Goal: Information Seeking & Learning: Find specific fact

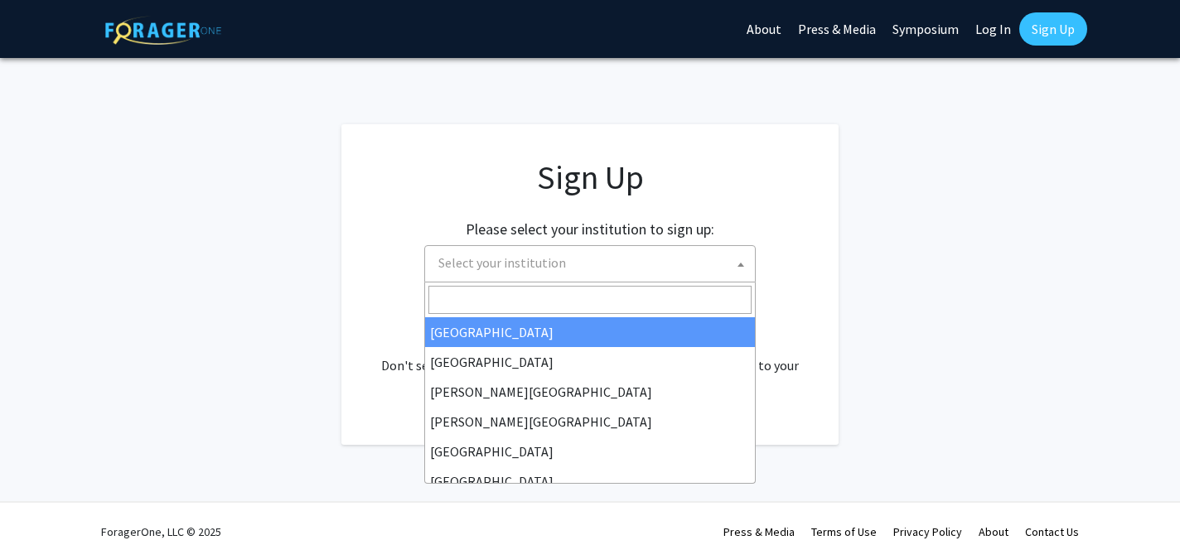
click at [589, 258] on span "Select your institution" at bounding box center [593, 263] width 323 height 34
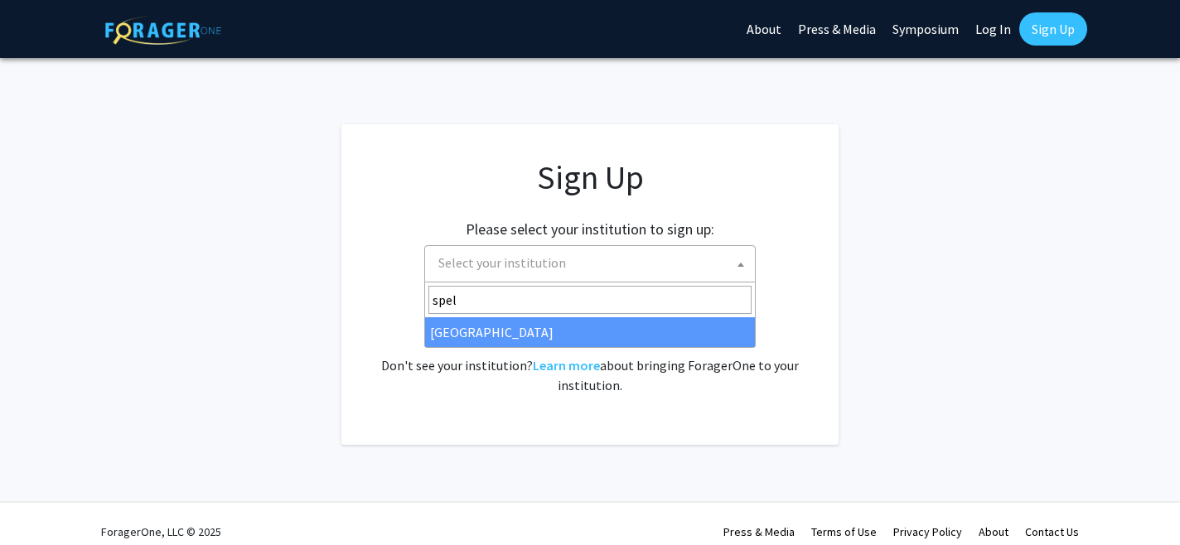
type input "spel"
select select "4"
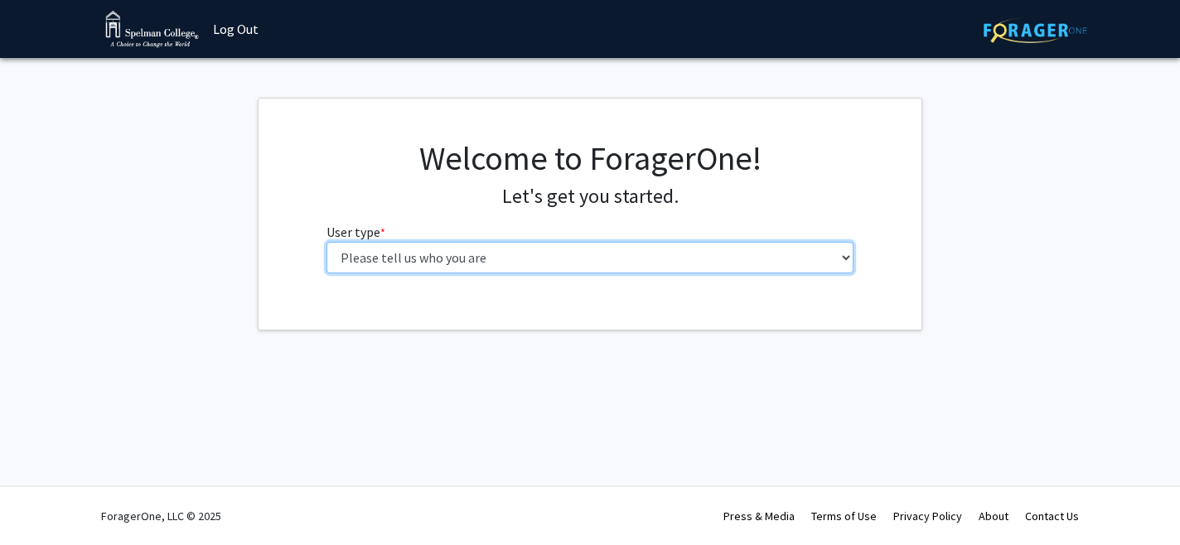
click at [478, 246] on select "Please tell us who you are Undergraduate Student Master's Student Doctoral Cand…" at bounding box center [591, 258] width 528 height 32
select select "1: undergrad"
click at [327, 242] on select "Please tell us who you are Undergraduate Student Master's Student Doctoral Cand…" at bounding box center [591, 258] width 528 height 32
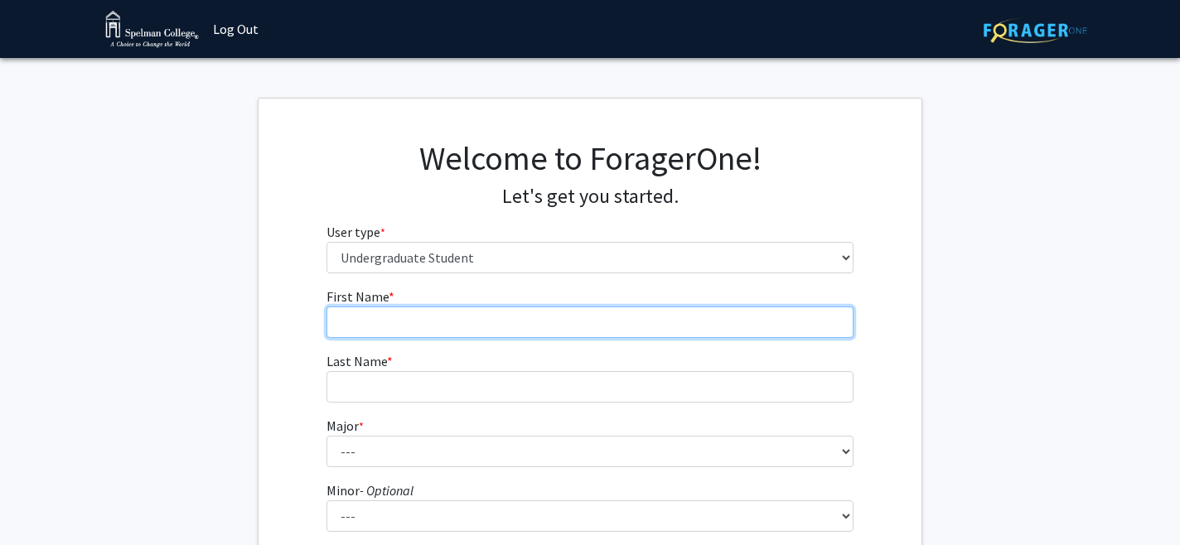
click at [458, 322] on input "First Name * required" at bounding box center [591, 323] width 528 height 32
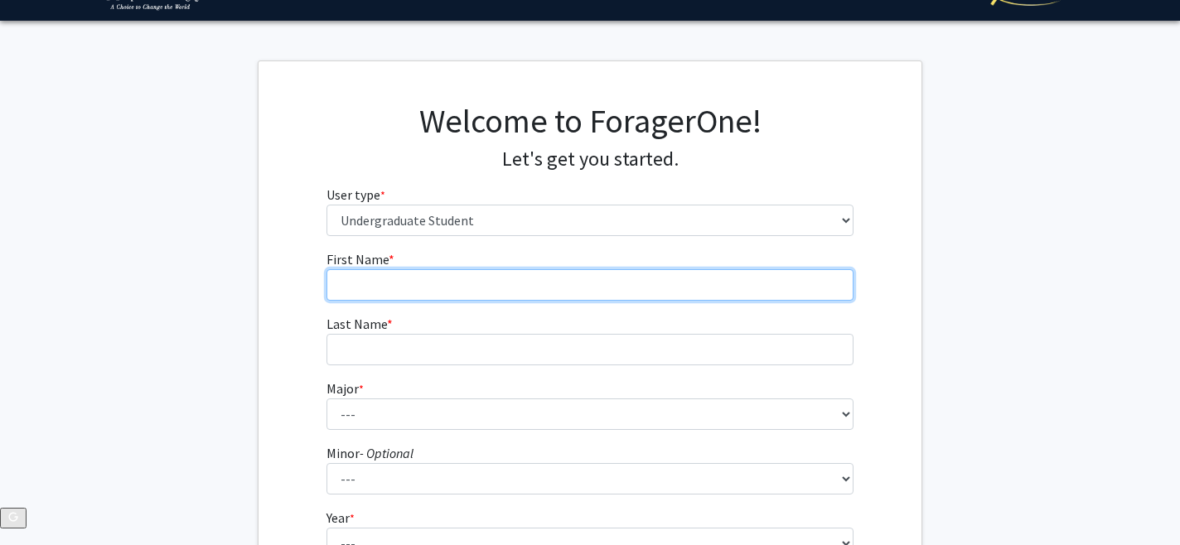
scroll to position [42, 0]
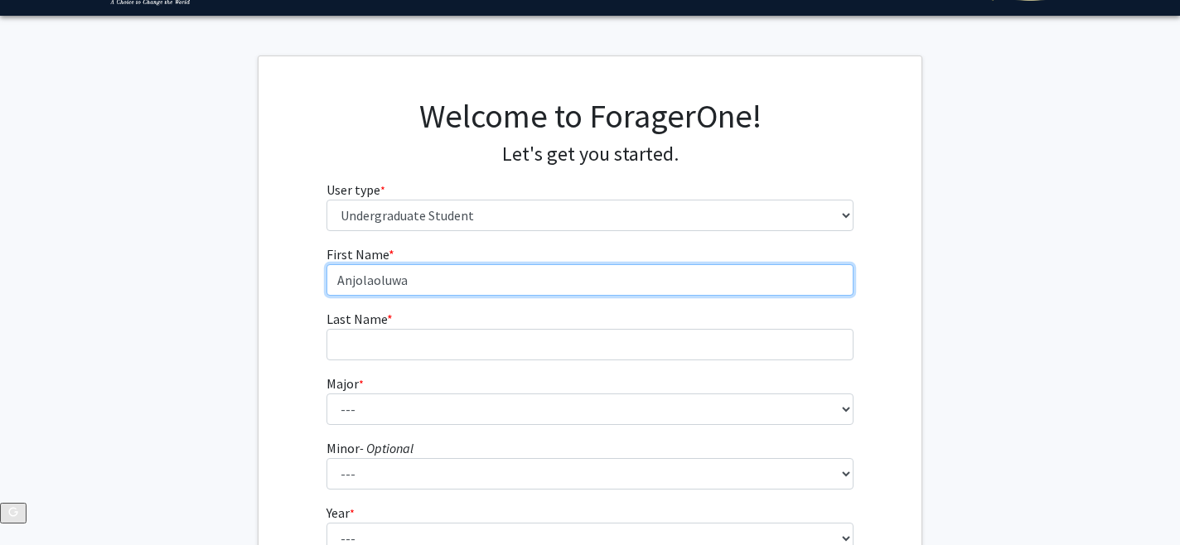
type input "Anjolaoluwa"
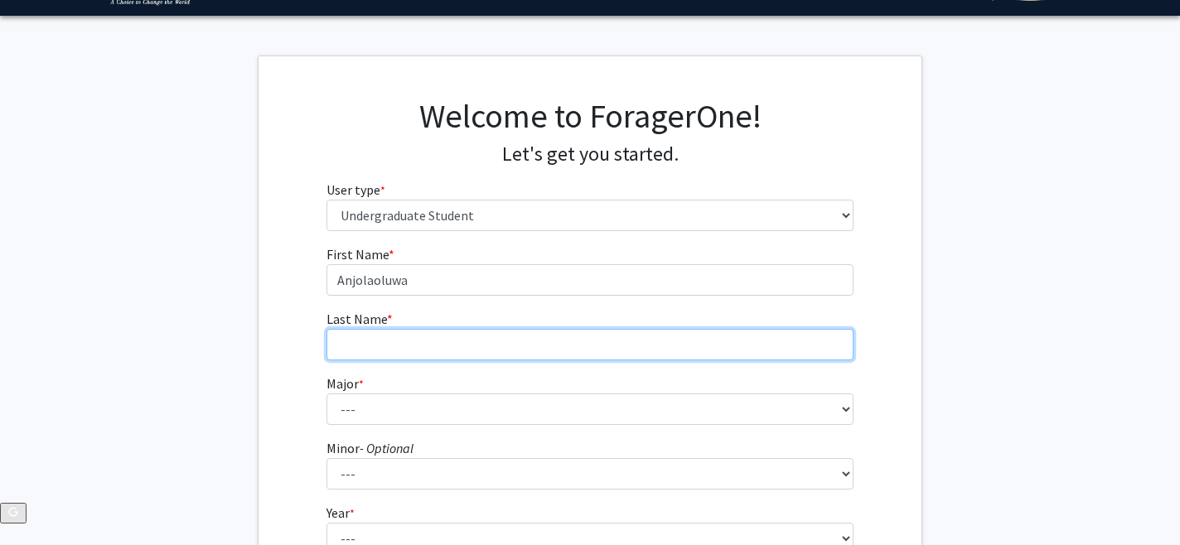
click at [439, 345] on input "Last Name * required" at bounding box center [591, 345] width 528 height 32
type input "Sonaike"
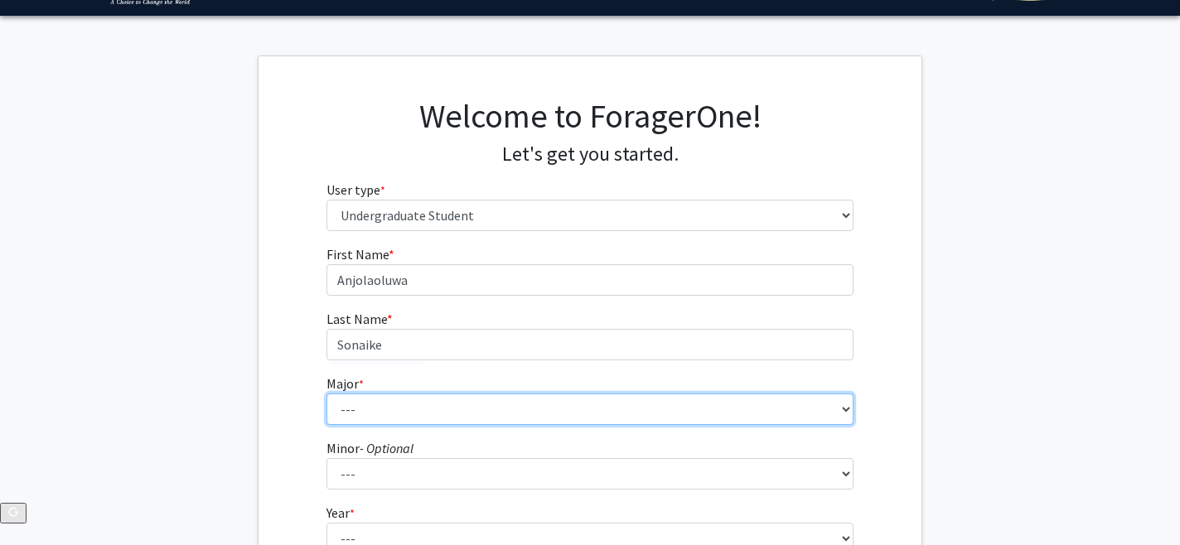
click at [410, 420] on select "--- Art Art History Biochemistry Biology Chemistry Comparative Women’s Studies …" at bounding box center [591, 410] width 528 height 32
select select "11: 257"
click at [327, 394] on select "--- Art Art History Biochemistry Biology Chemistry Comparative Women’s Studies …" at bounding box center [591, 410] width 528 height 32
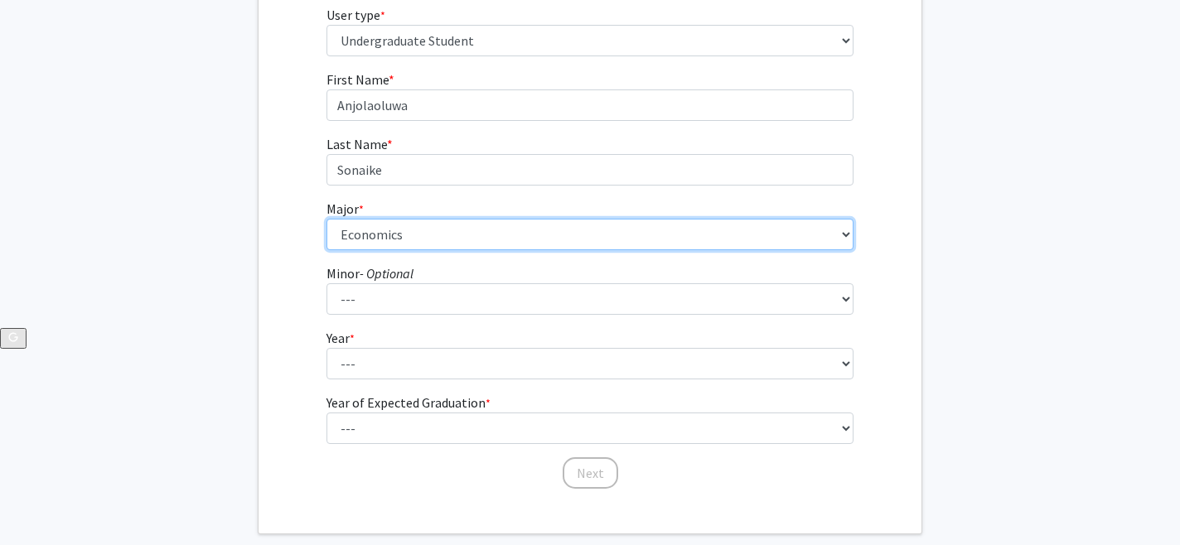
scroll to position [221, 0]
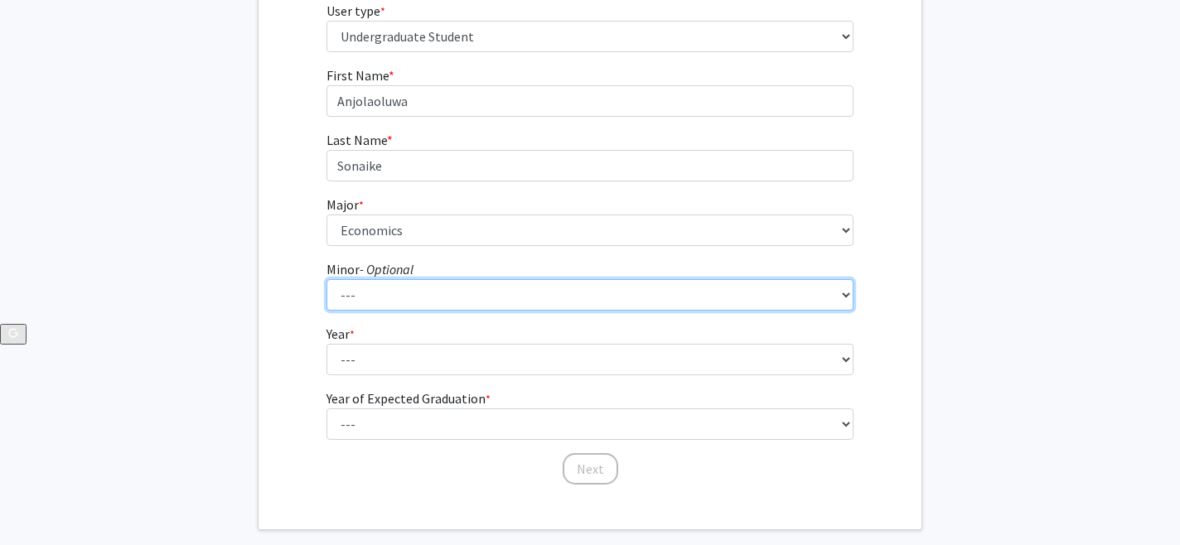
click at [405, 295] on select "--- African Diaspora Studies Anthropology Art History Asian Studies Biochemistr…" at bounding box center [591, 295] width 528 height 32
select select "22: 146"
click at [327, 279] on select "--- African Diaspora Studies Anthropology Art History Asian Studies Biochemistr…" at bounding box center [591, 295] width 528 height 32
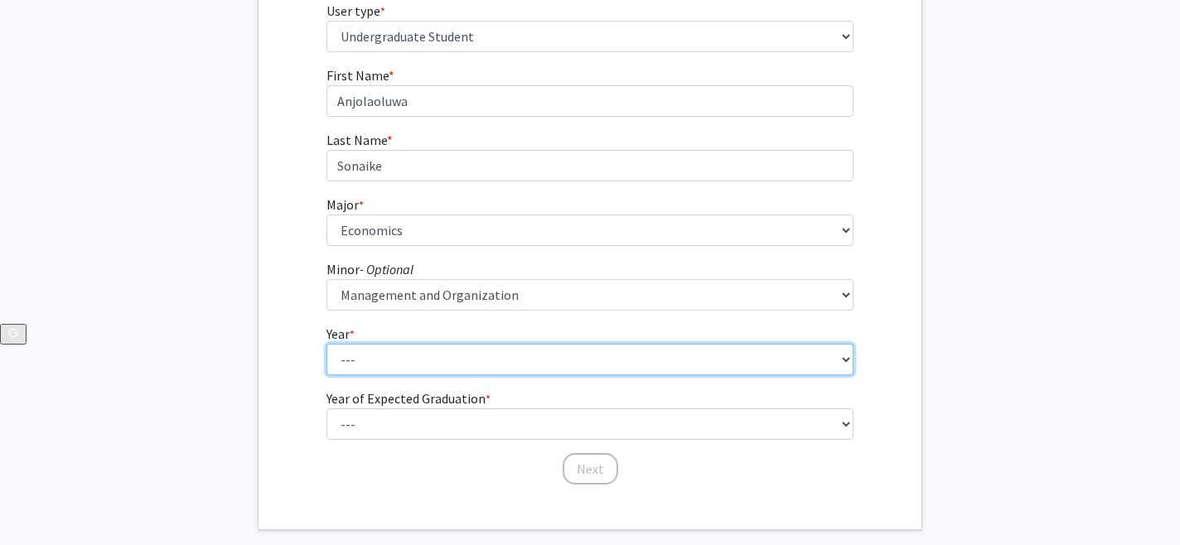
click at [395, 360] on select "--- First-year Sophomore Junior Senior Postbaccalaureate Certificate" at bounding box center [591, 360] width 528 height 32
select select "1: first-year"
click at [327, 344] on select "--- First-year Sophomore Junior Senior Postbaccalaureate Certificate" at bounding box center [591, 360] width 528 height 32
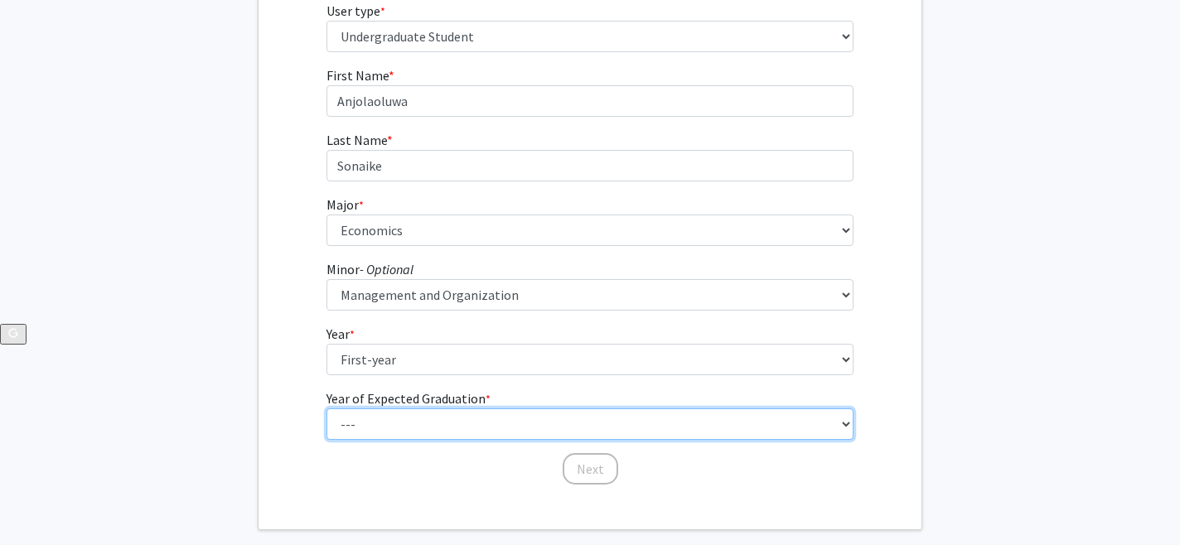
click at [391, 421] on select "--- 2025 2026 2027 2028 2029 2030 2031 2032 2033 2034" at bounding box center [591, 425] width 528 height 32
select select "5: 2029"
click at [327, 409] on select "--- 2025 2026 2027 2028 2029 2030 2031 2032 2033 2034" at bounding box center [591, 425] width 528 height 32
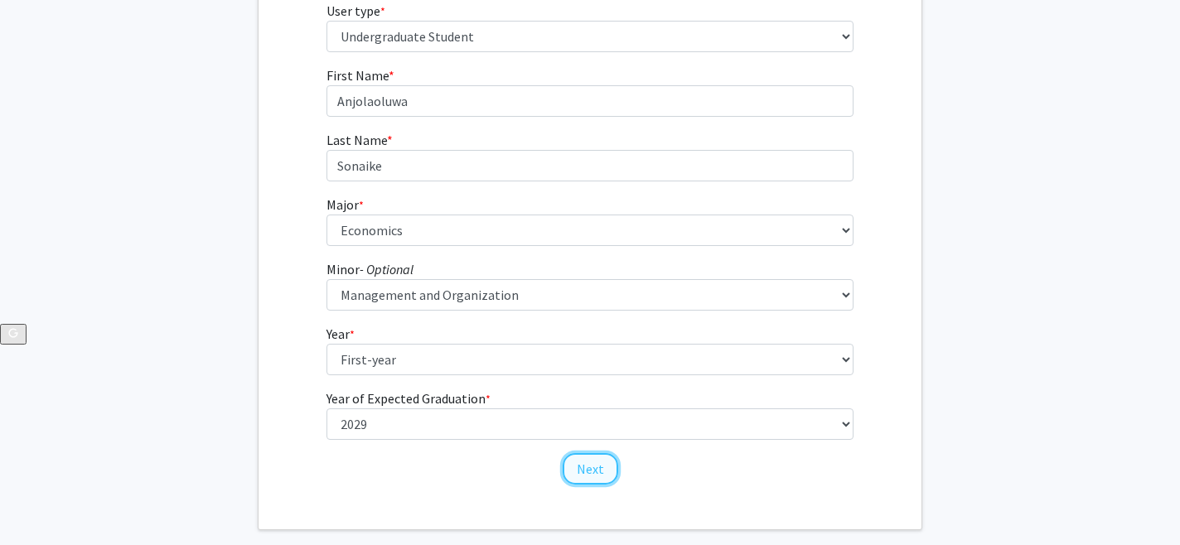
click at [592, 468] on button "Next" at bounding box center [591, 469] width 56 height 32
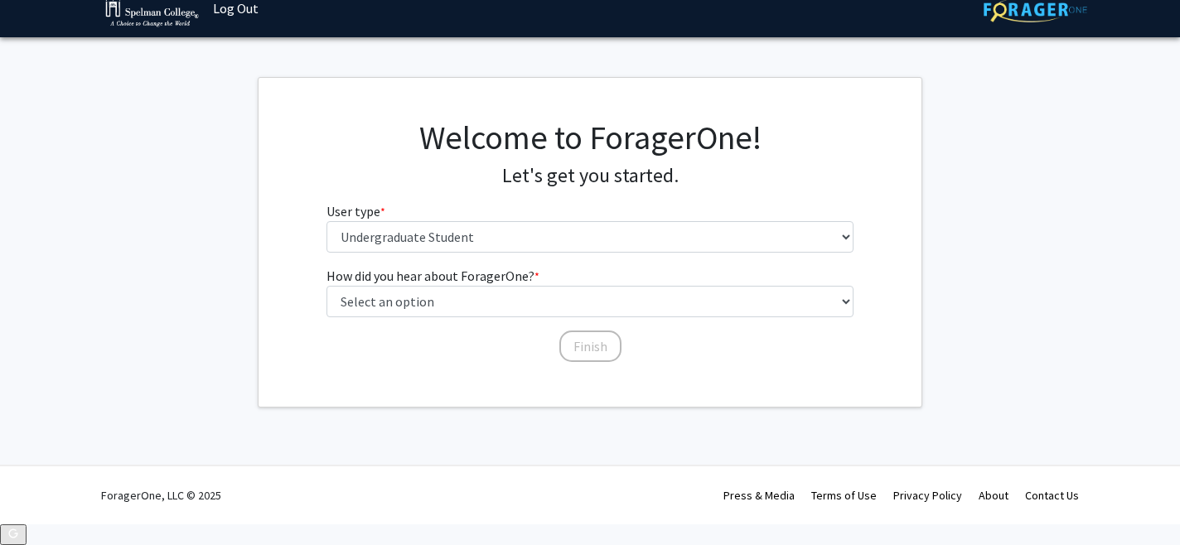
scroll to position [0, 0]
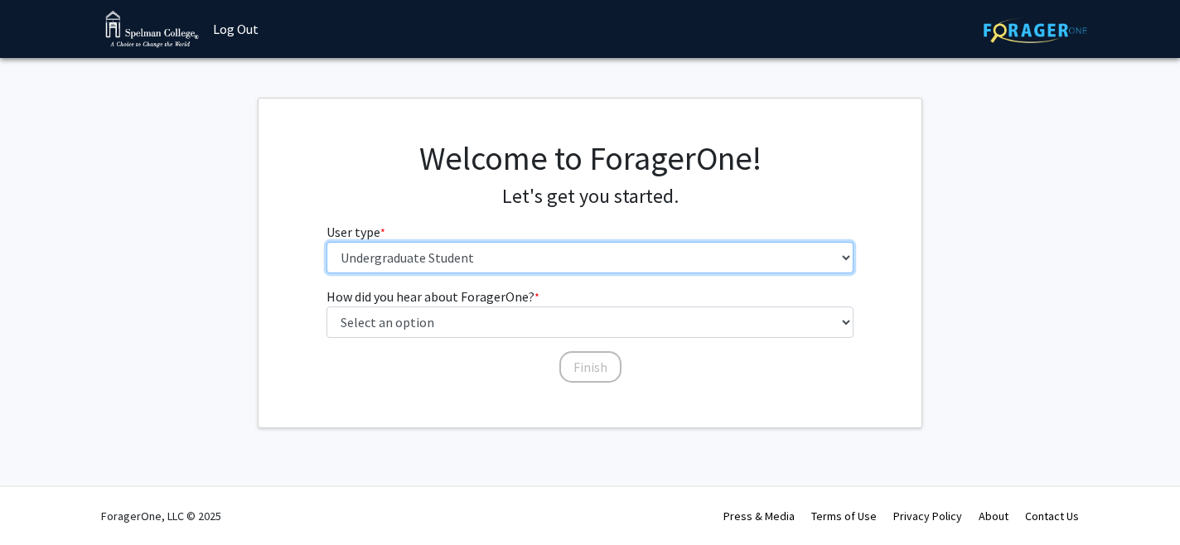
click at [463, 273] on select "Please tell us who you are Undergraduate Student Master's Student Doctoral Cand…" at bounding box center [591, 258] width 528 height 32
click at [327, 242] on select "Please tell us who you are Undergraduate Student Master's Student Doctoral Cand…" at bounding box center [591, 258] width 528 height 32
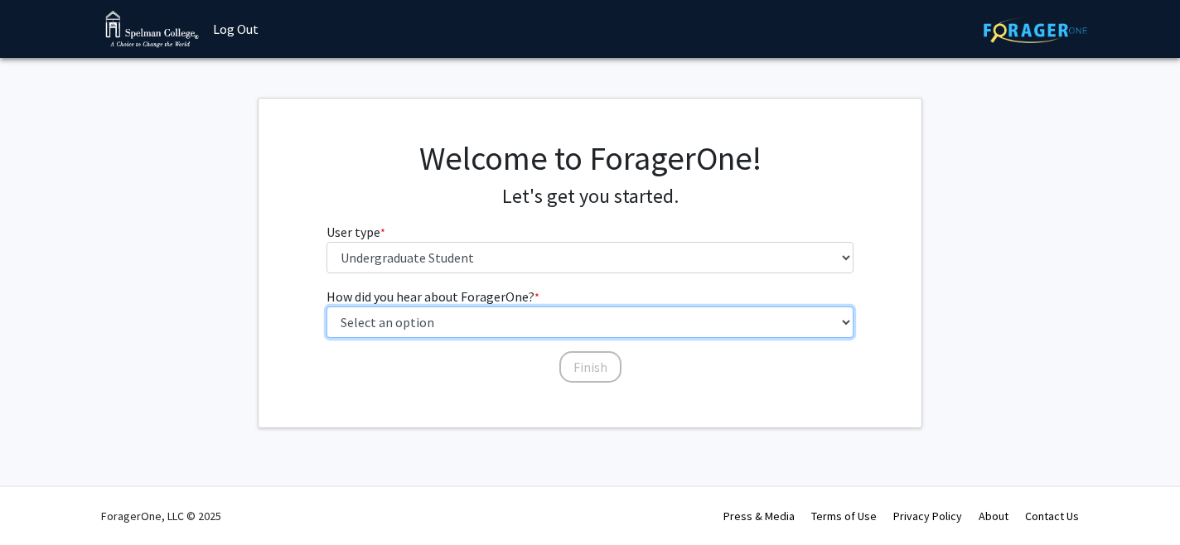
click at [487, 321] on select "Select an option Peer/student recommendation Faculty/staff recommendation Unive…" at bounding box center [591, 323] width 528 height 32
select select "2: faculty_recommendation"
click at [327, 307] on select "Select an option Peer/student recommendation Faculty/staff recommendation Unive…" at bounding box center [591, 323] width 528 height 32
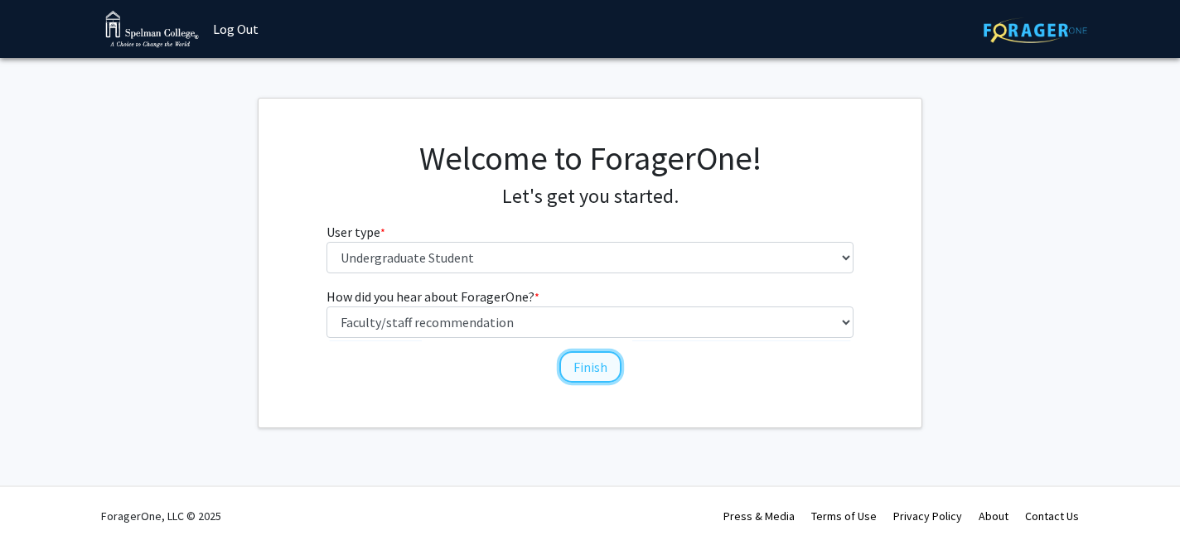
click at [591, 370] on button "Finish" at bounding box center [591, 367] width 62 height 32
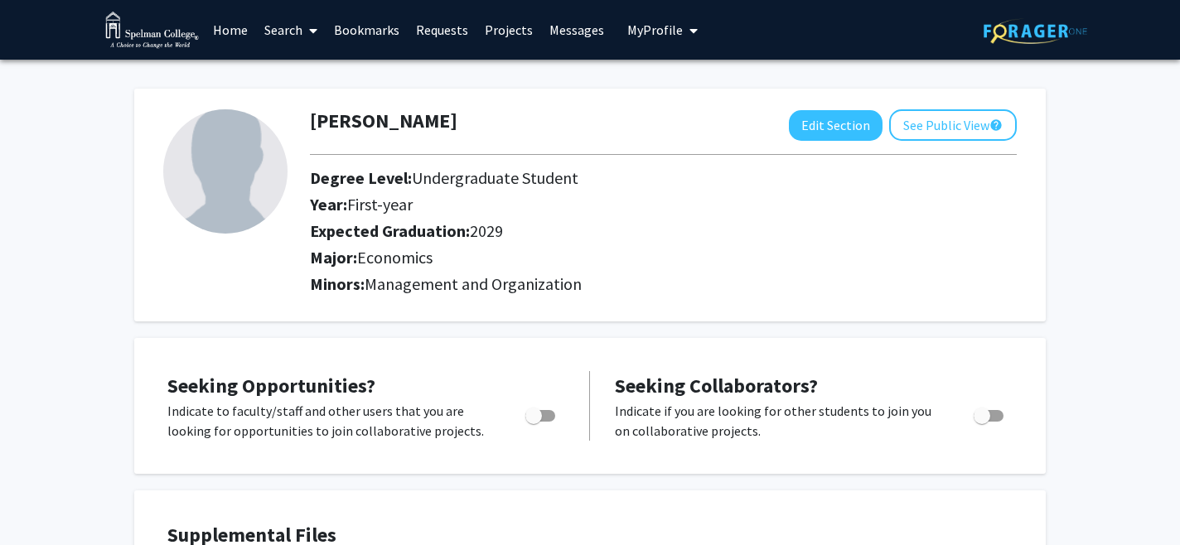
click at [302, 30] on link "Search" at bounding box center [291, 30] width 70 height 58
click at [317, 75] on span "Faculty/Staff" at bounding box center [317, 76] width 122 height 33
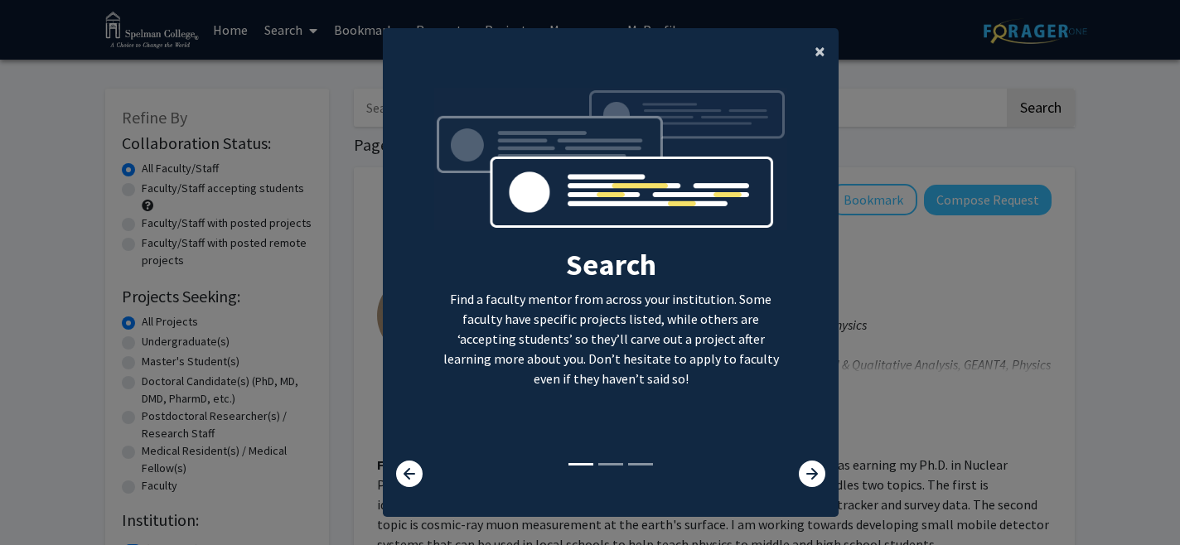
click at [820, 41] on span "×" at bounding box center [820, 51] width 11 height 26
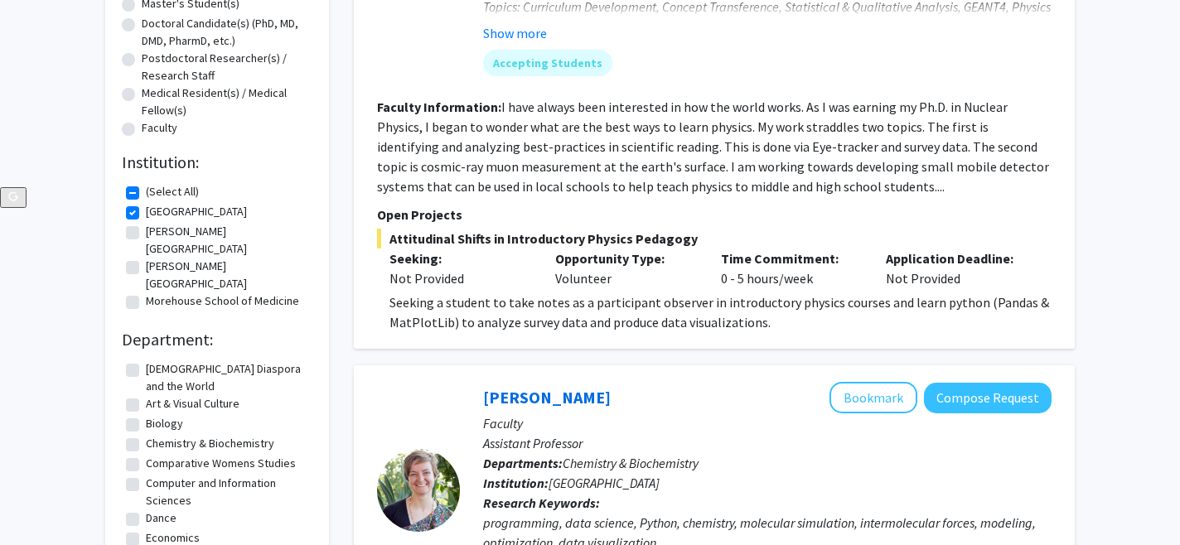
scroll to position [374, 0]
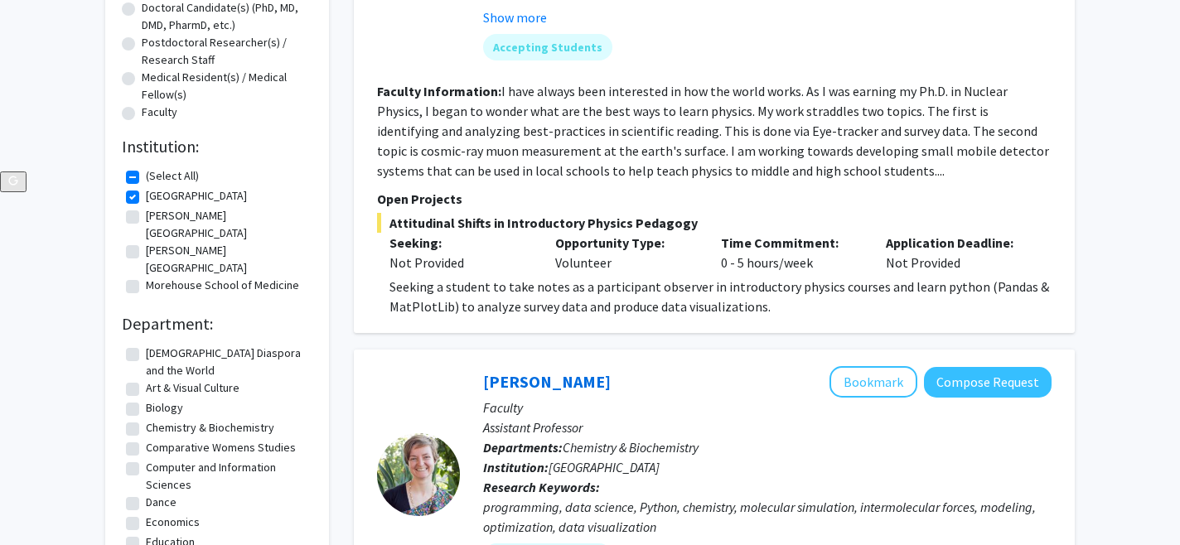
click at [146, 514] on label "Economics" at bounding box center [173, 522] width 54 height 17
click at [146, 514] on input "Economics" at bounding box center [151, 519] width 11 height 11
checkbox input "true"
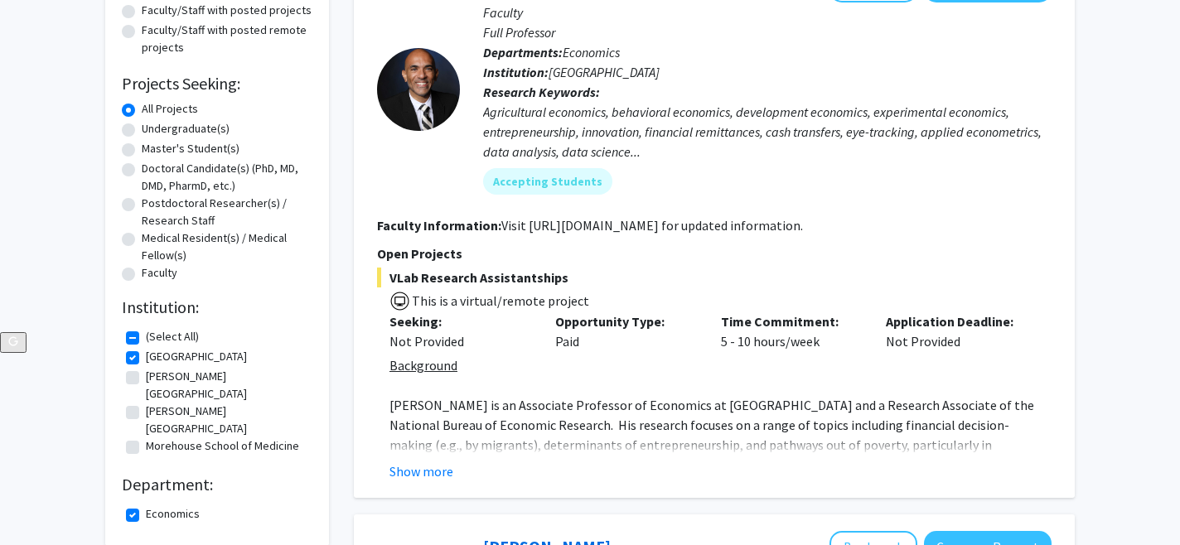
scroll to position [215, 0]
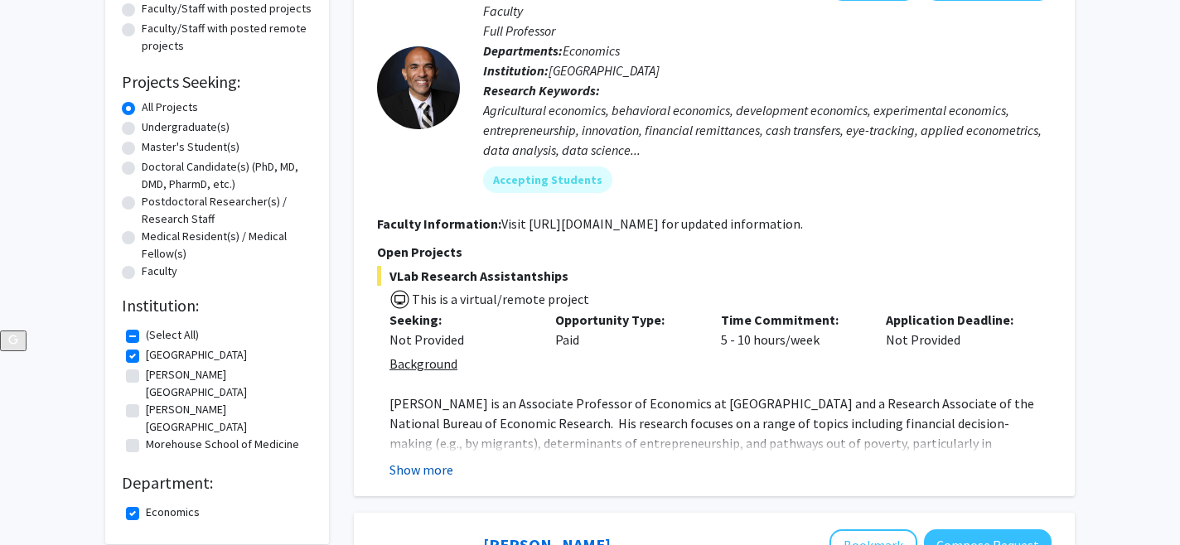
click at [420, 468] on button "Show more" at bounding box center [422, 470] width 64 height 20
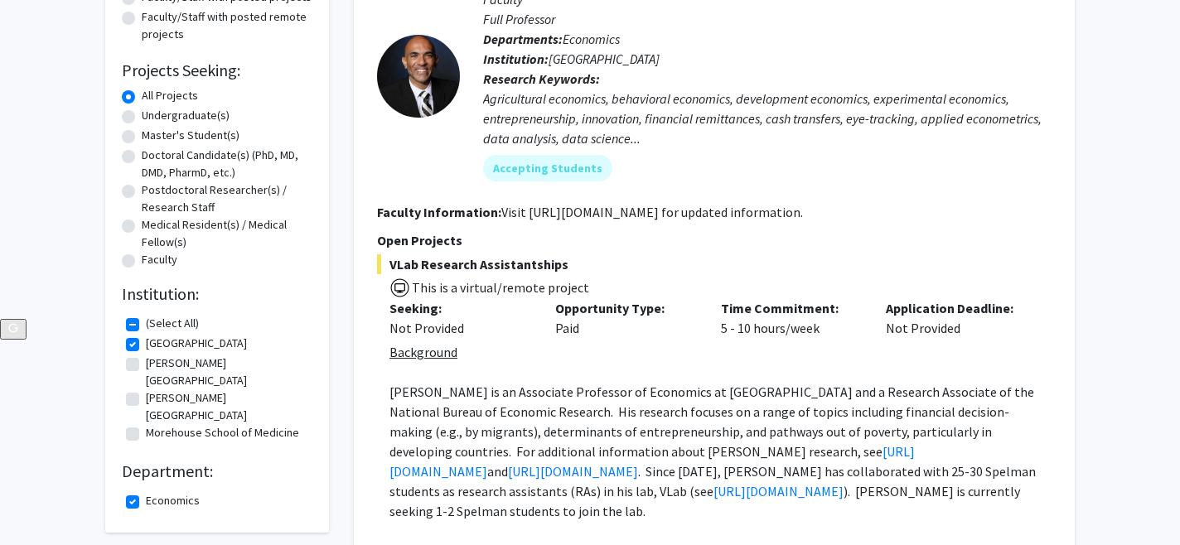
scroll to position [188, 0]
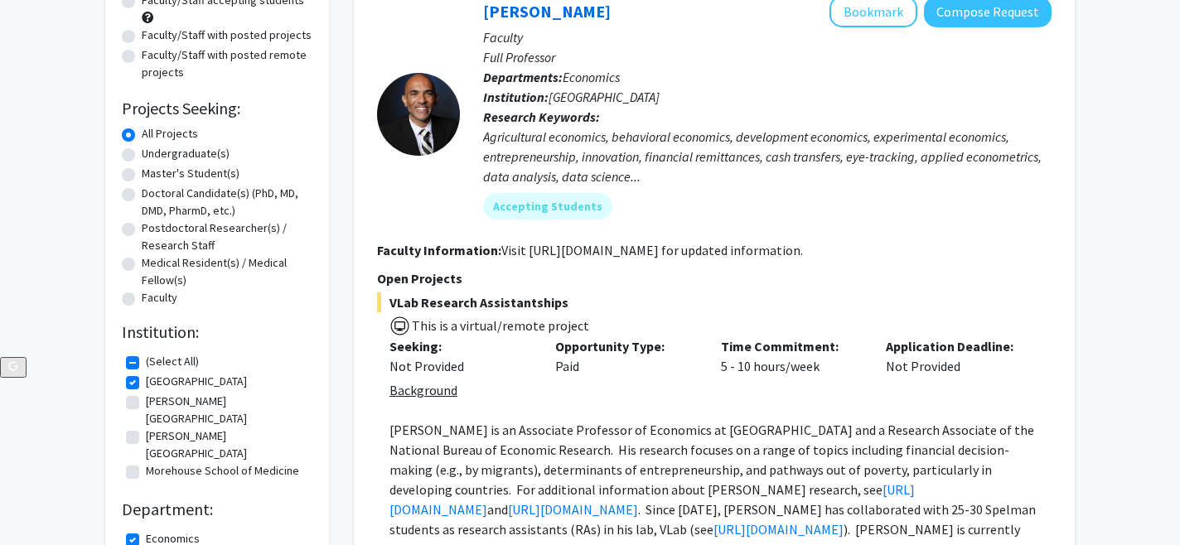
click at [146, 531] on label "Economics" at bounding box center [173, 539] width 54 height 17
click at [146, 531] on input "Economics" at bounding box center [151, 536] width 11 height 11
checkbox input "false"
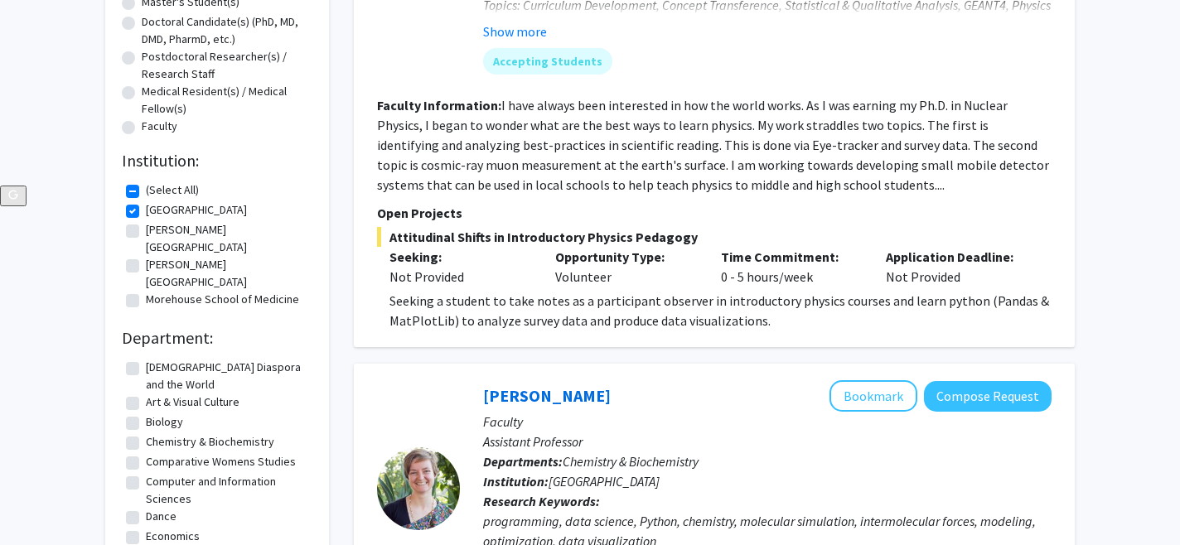
scroll to position [376, 0]
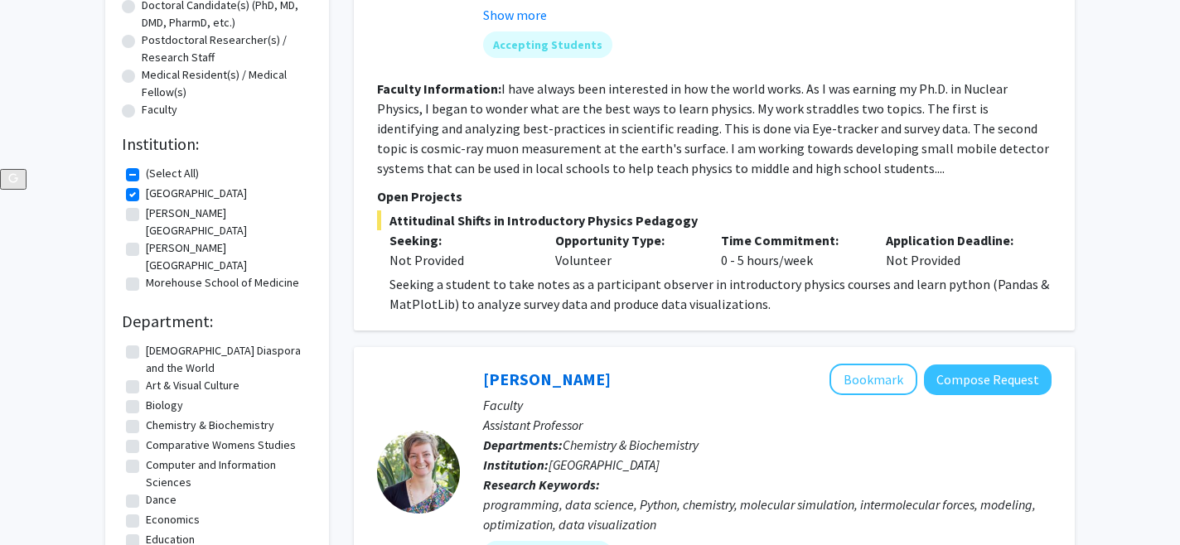
click at [146, 342] on label "[DEMOGRAPHIC_DATA] Diaspora and the World" at bounding box center [227, 359] width 162 height 35
click at [146, 342] on input "[DEMOGRAPHIC_DATA] Diaspora and the World" at bounding box center [151, 347] width 11 height 11
checkbox input "true"
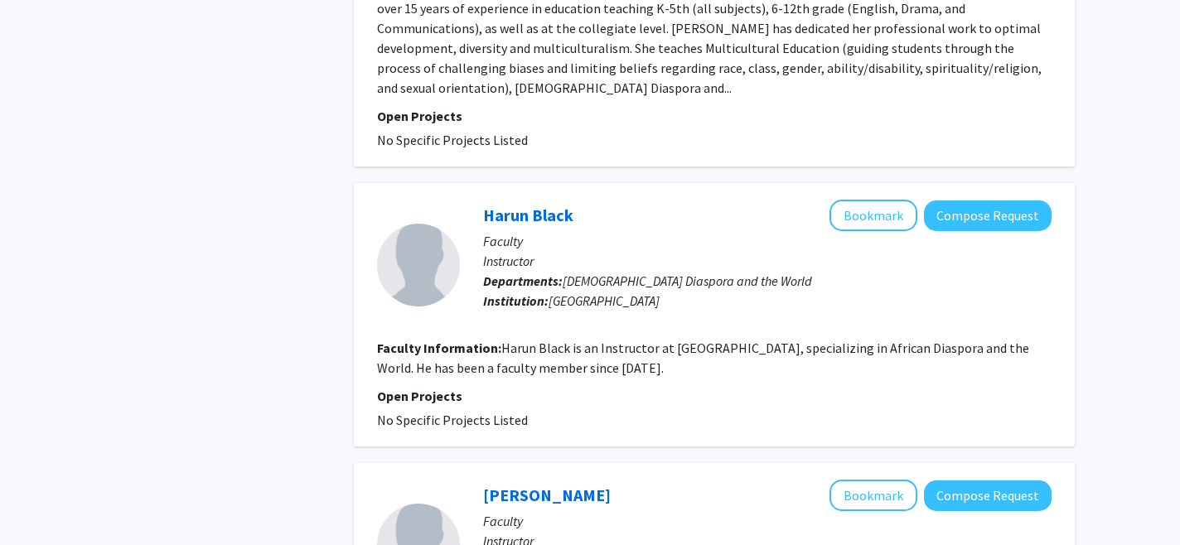
scroll to position [2960, 0]
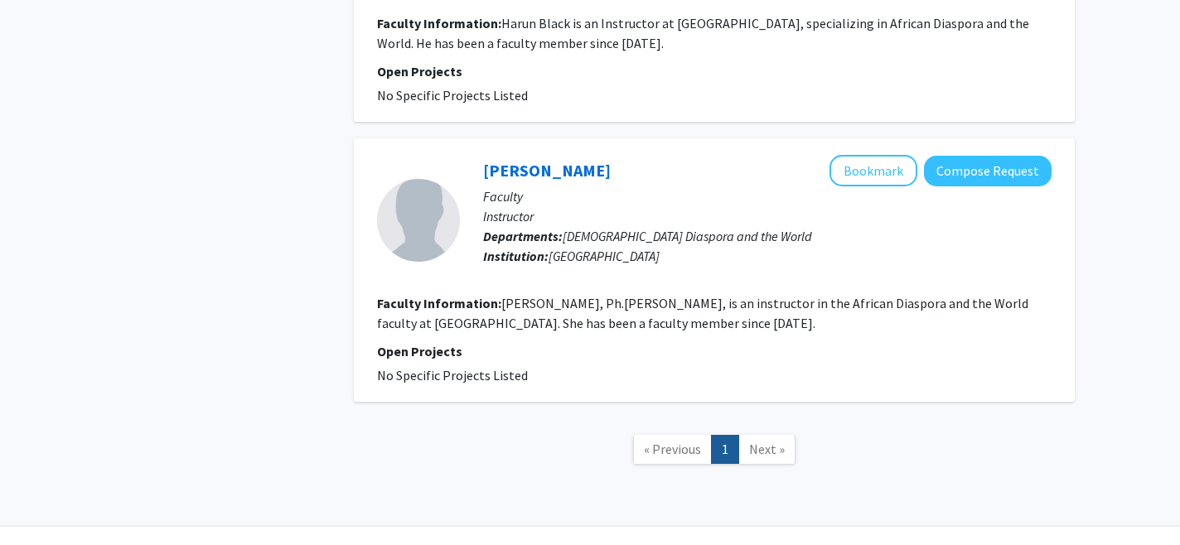
click at [755, 441] on span "Next »" at bounding box center [767, 449] width 36 height 17
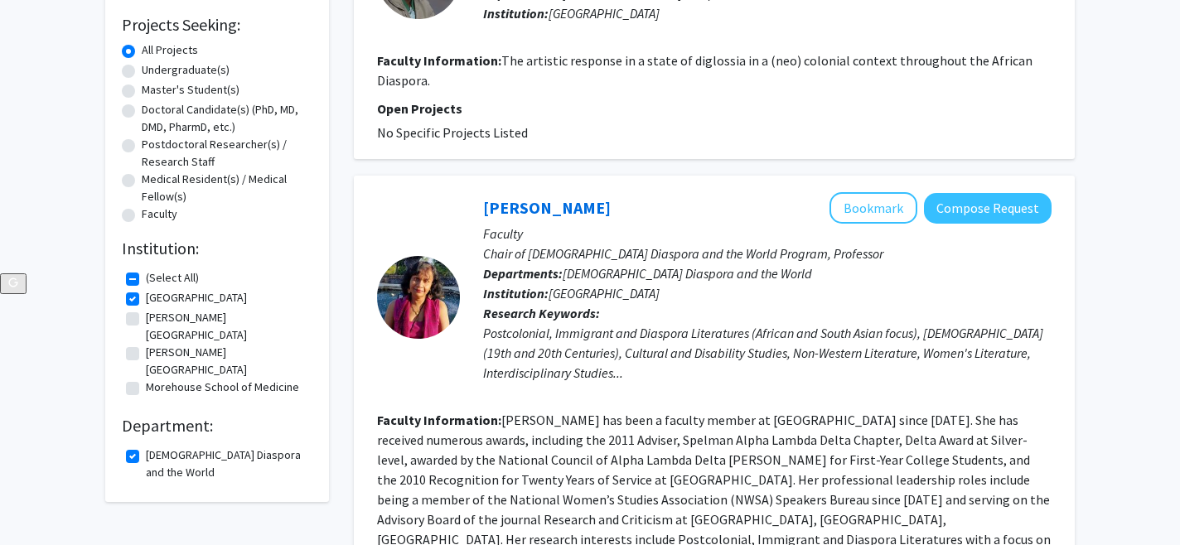
scroll to position [269, 0]
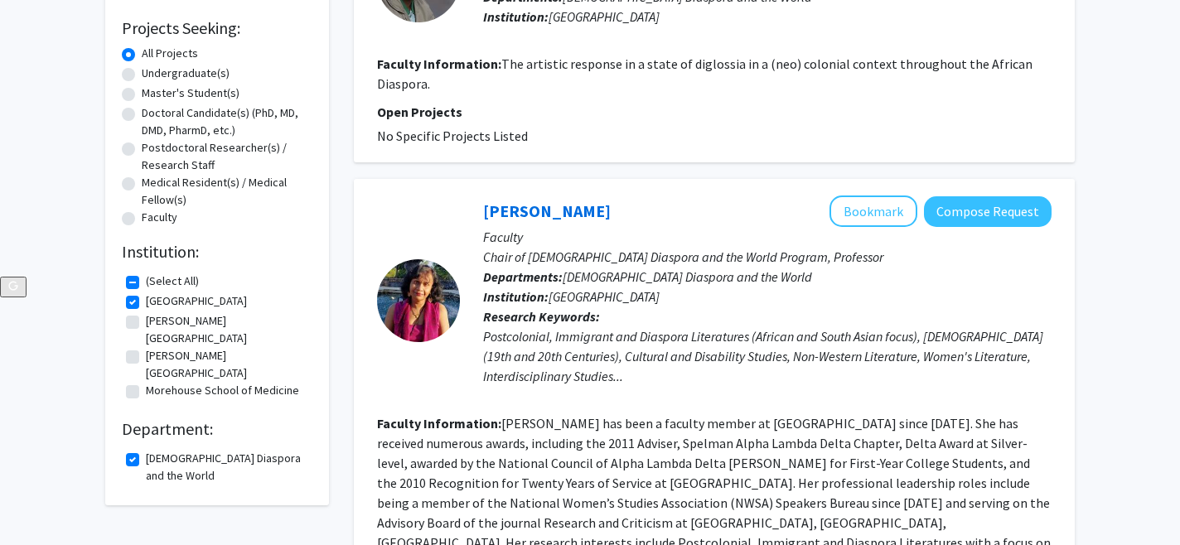
click at [146, 450] on label "[DEMOGRAPHIC_DATA] Diaspora and the World" at bounding box center [227, 467] width 162 height 35
click at [146, 450] on input "[DEMOGRAPHIC_DATA] Diaspora and the World" at bounding box center [151, 455] width 11 height 11
checkbox input "false"
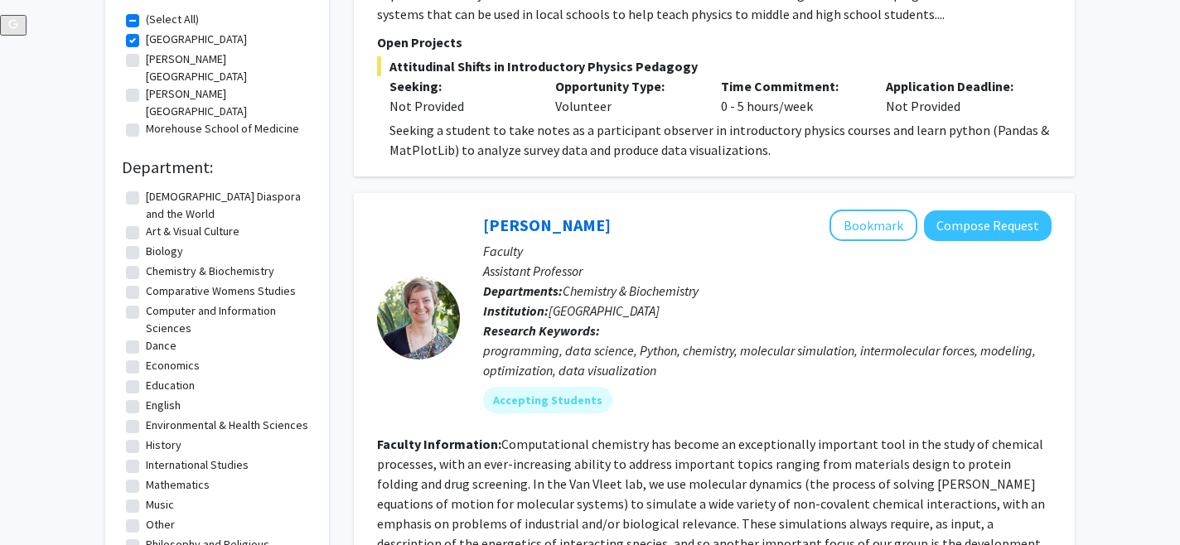
click at [146, 283] on label "Comparative Womens Studies" at bounding box center [221, 291] width 150 height 17
click at [146, 283] on input "Comparative Womens Studies" at bounding box center [151, 288] width 11 height 11
checkbox input "true"
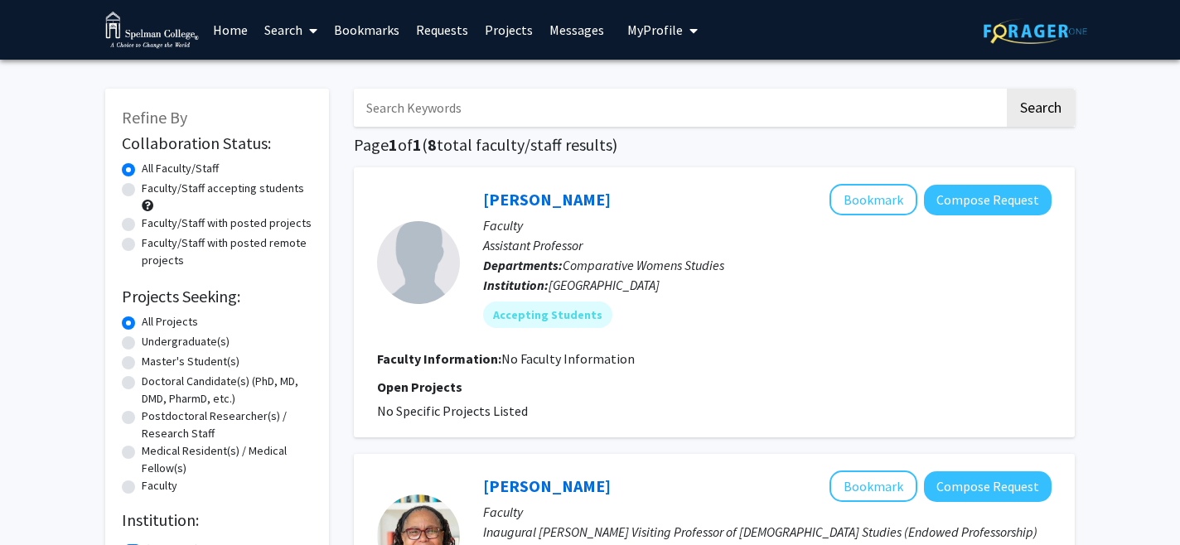
click at [434, 103] on input "Search Keywords" at bounding box center [679, 108] width 651 height 38
type input "odari"
click at [1007, 89] on button "Search" at bounding box center [1041, 108] width 68 height 38
checkbox input "false"
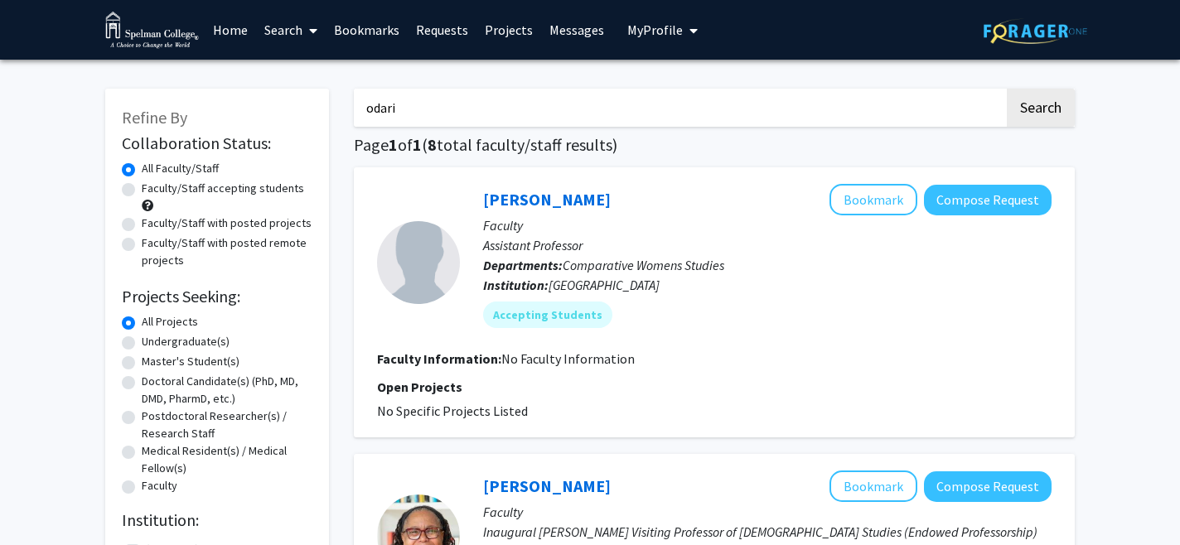
checkbox input "false"
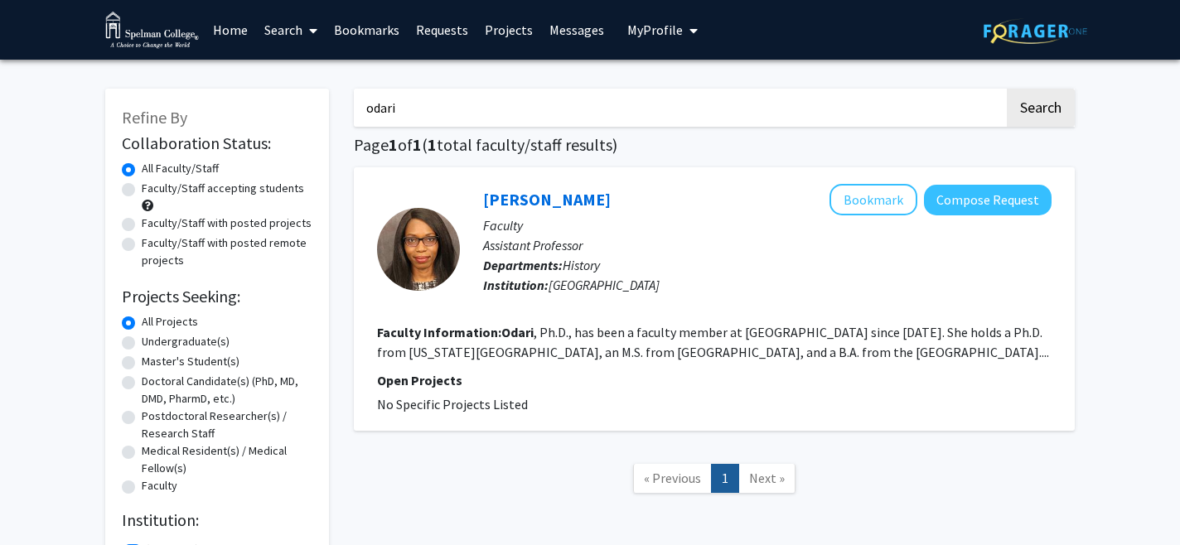
checkbox input "true"
